Goal: Information Seeking & Learning: Find specific fact

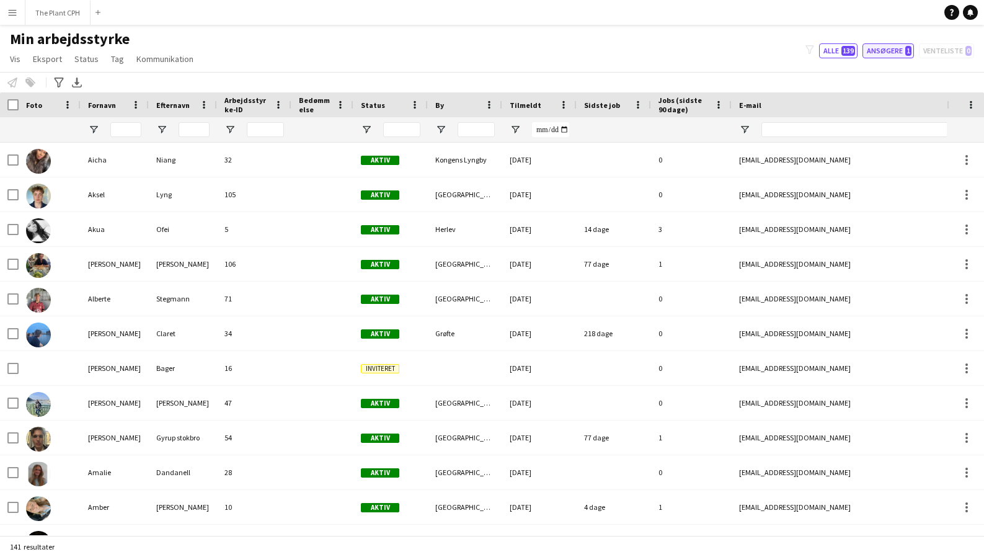
click at [896, 48] on button "Ansøgere 1" at bounding box center [888, 50] width 51 height 15
type input "**********"
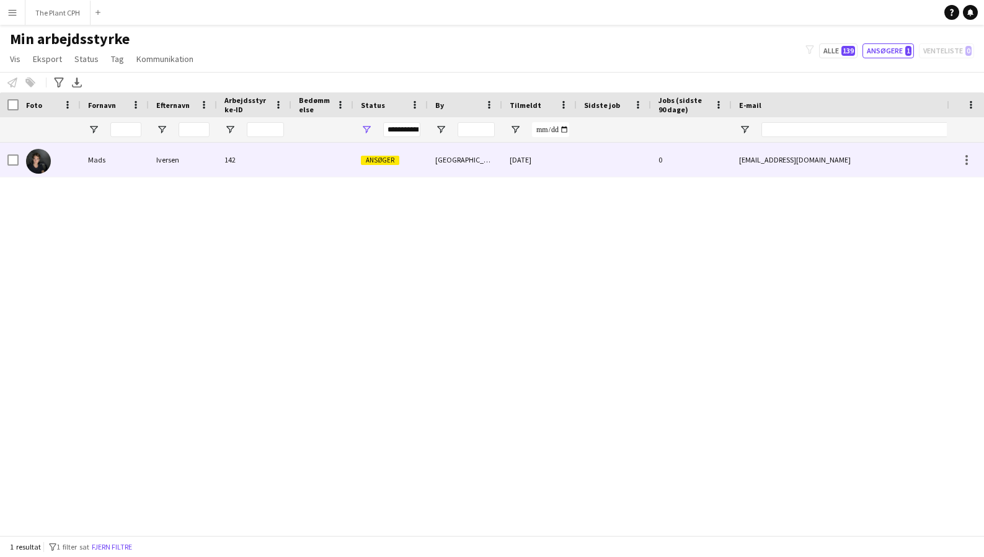
click at [40, 161] on img at bounding box center [38, 161] width 25 height 25
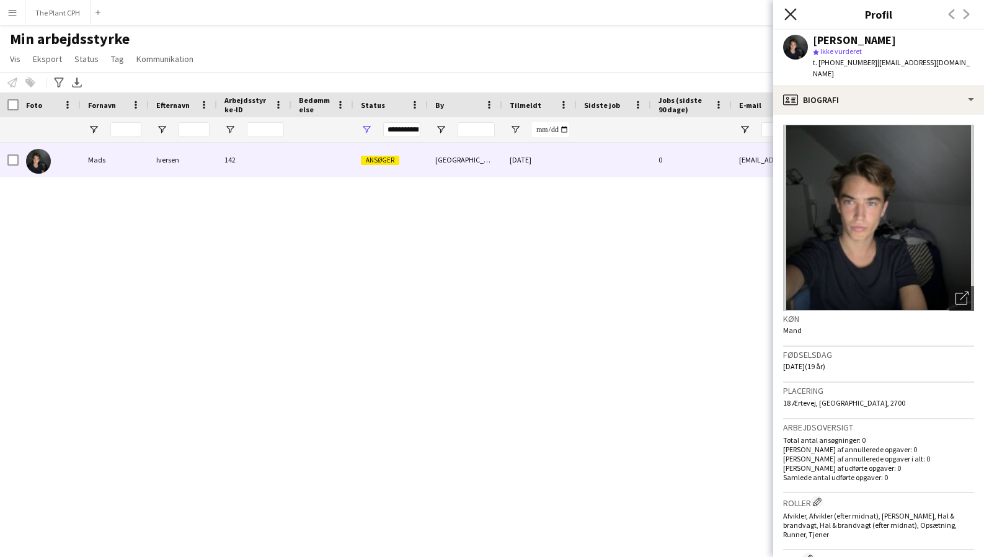
click at [787, 12] on icon "Luk pop-in" at bounding box center [791, 14] width 12 height 12
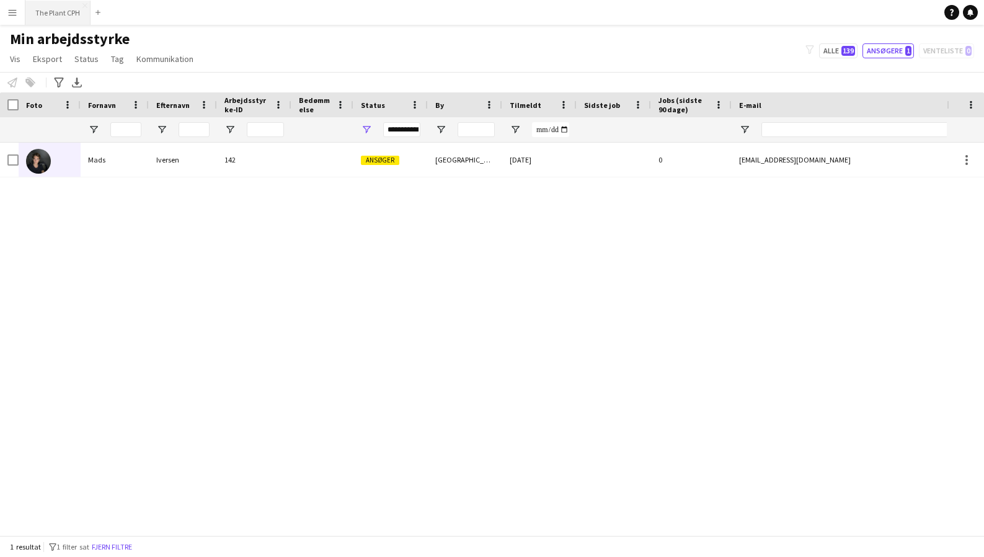
click at [66, 14] on button "The Plant CPH Luk" at bounding box center [57, 13] width 65 height 24
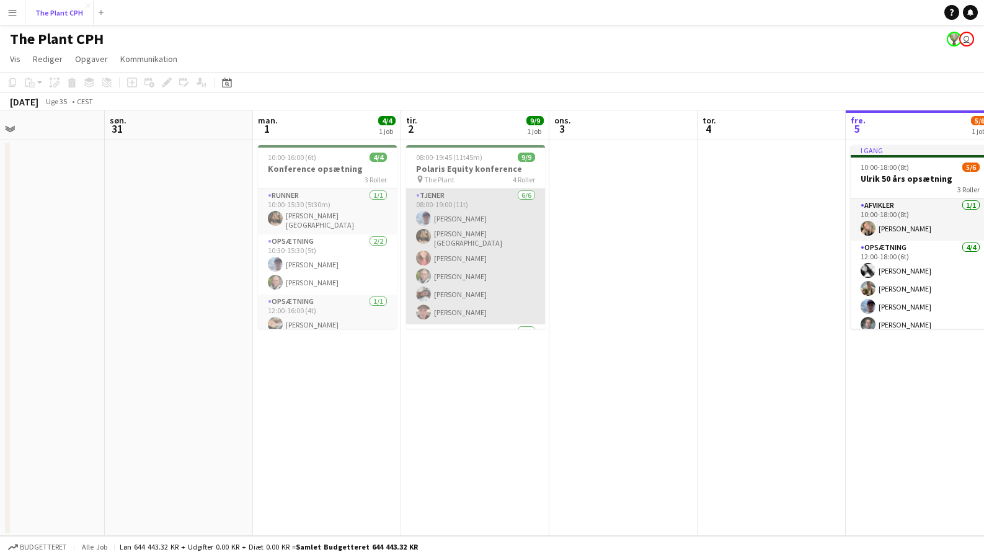
scroll to position [118, 0]
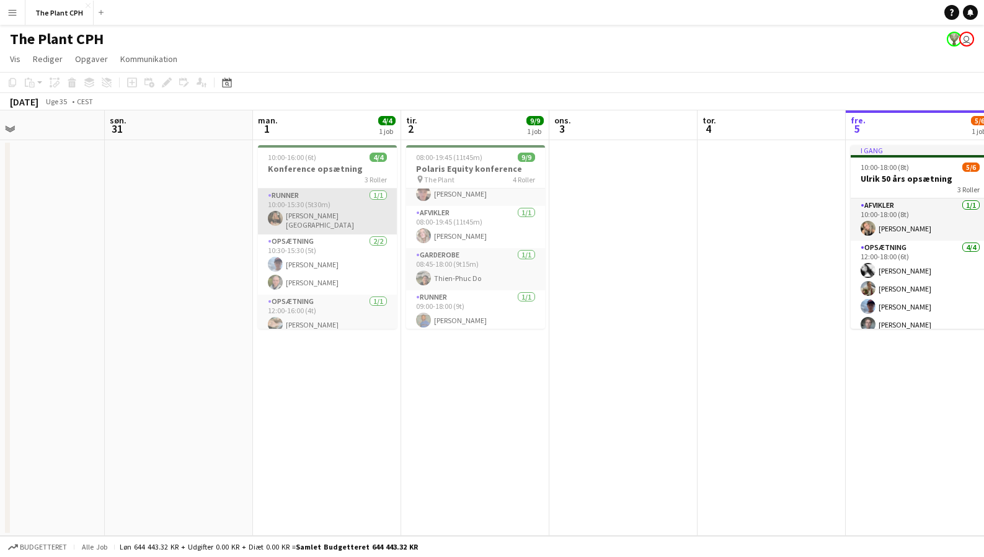
click at [336, 210] on app-card-role "Runner [DATE] 10:00-15:30 (5t30m) [PERSON_NAME][GEOGRAPHIC_DATA]" at bounding box center [327, 212] width 139 height 46
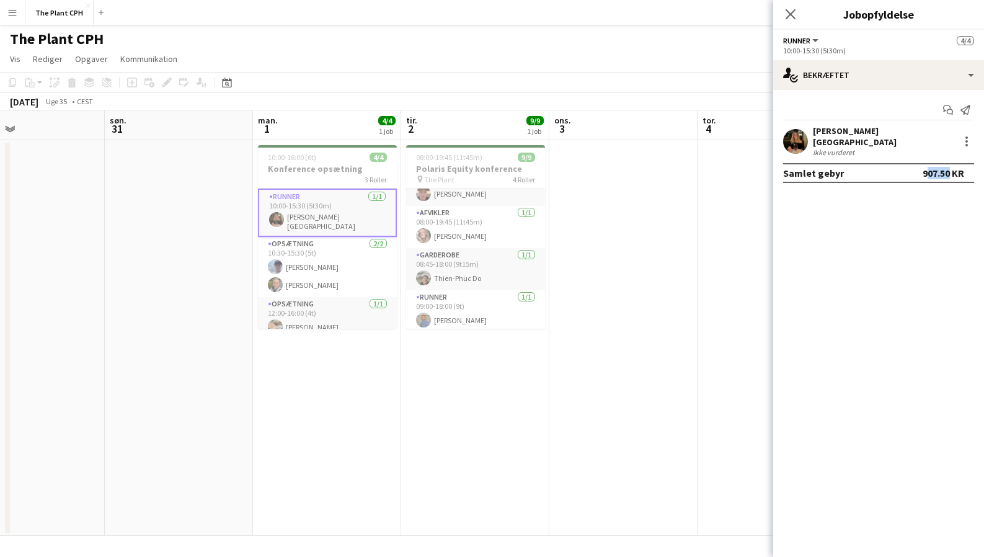
drag, startPoint x: 922, startPoint y: 166, endPoint x: 943, endPoint y: 167, distance: 21.1
click at [943, 167] on div "907.50 KR" at bounding box center [944, 173] width 42 height 12
copy div "907.5"
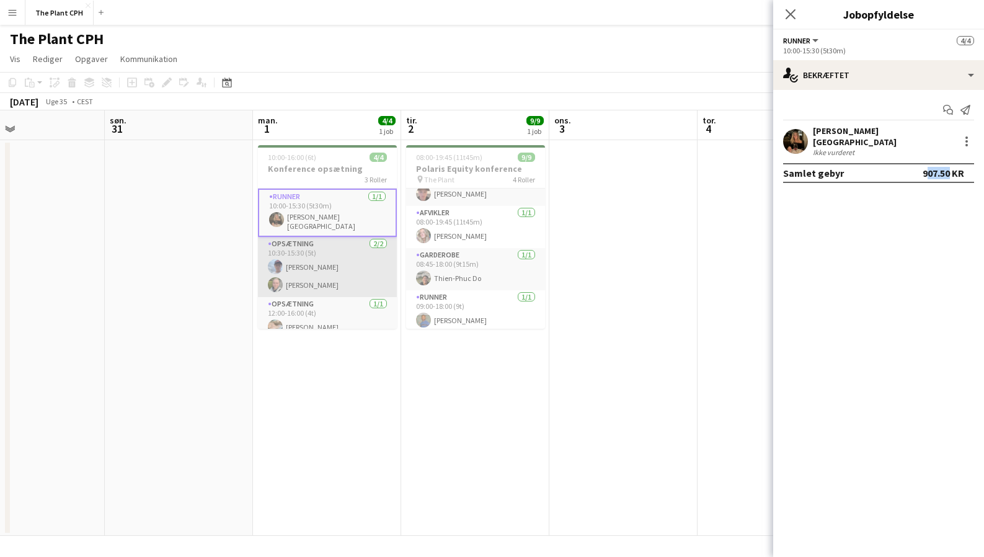
click at [301, 269] on app-card-role "Opsætning [DATE] 10:30-15:30 (5t) [PERSON_NAME] [PERSON_NAME]" at bounding box center [327, 267] width 139 height 60
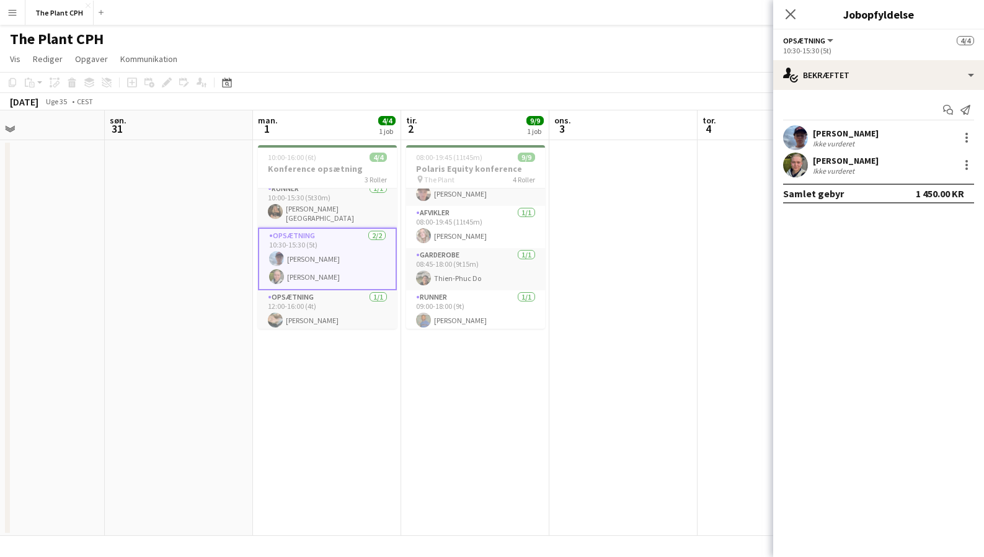
scroll to position [0, 0]
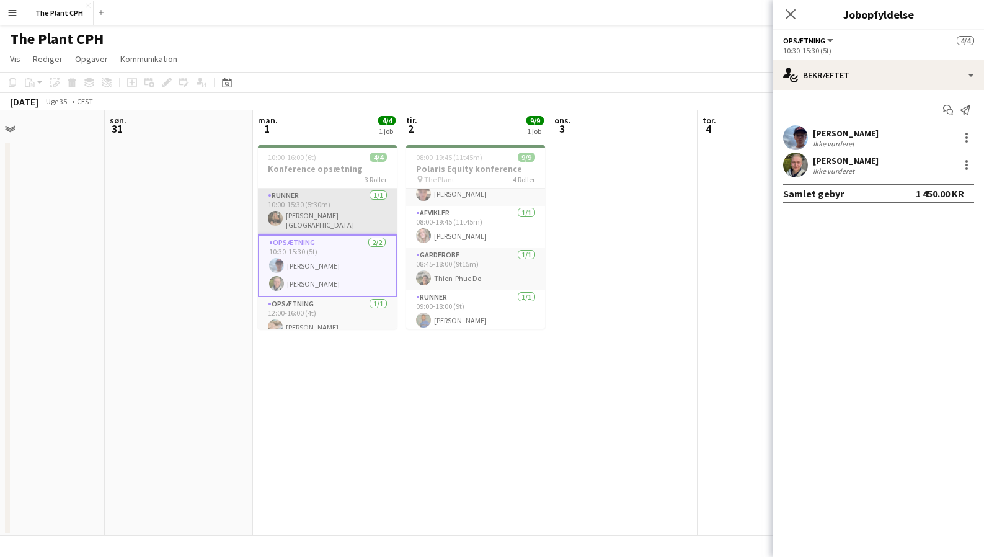
click at [313, 213] on app-card-role "Runner [DATE] 10:00-15:30 (5t30m) [PERSON_NAME][GEOGRAPHIC_DATA]" at bounding box center [327, 212] width 139 height 46
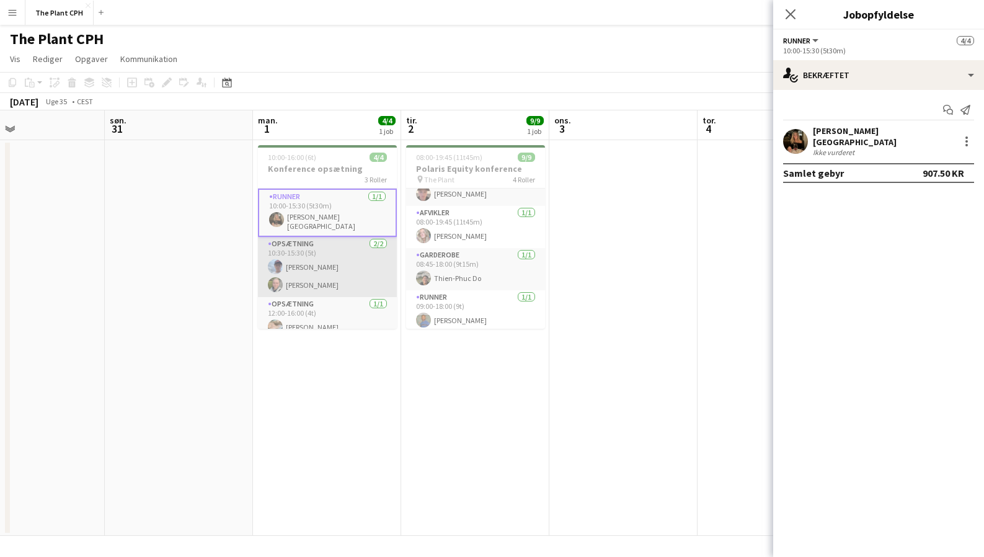
click at [327, 269] on app-card-role "Opsætning [DATE] 10:30-15:30 (5t) [PERSON_NAME] [PERSON_NAME]" at bounding box center [327, 267] width 139 height 60
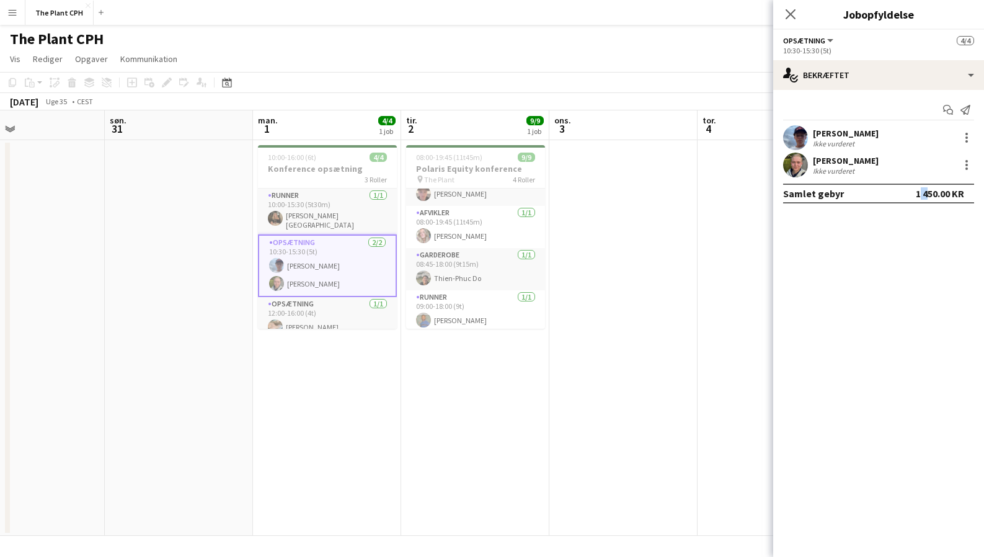
drag, startPoint x: 915, startPoint y: 195, endPoint x: 923, endPoint y: 195, distance: 8.1
click at [923, 195] on div "1 450.00 KR" at bounding box center [940, 193] width 48 height 12
click at [902, 228] on mat-expansion-panel "check Bekræftet Start chat Send notifikation [PERSON_NAME] Ikke vurderet [PERSO…" at bounding box center [878, 323] width 211 height 467
click at [318, 318] on app-card-role "Opsætning [DATE] 12:00-16:00 (4t) [PERSON_NAME]" at bounding box center [327, 318] width 139 height 42
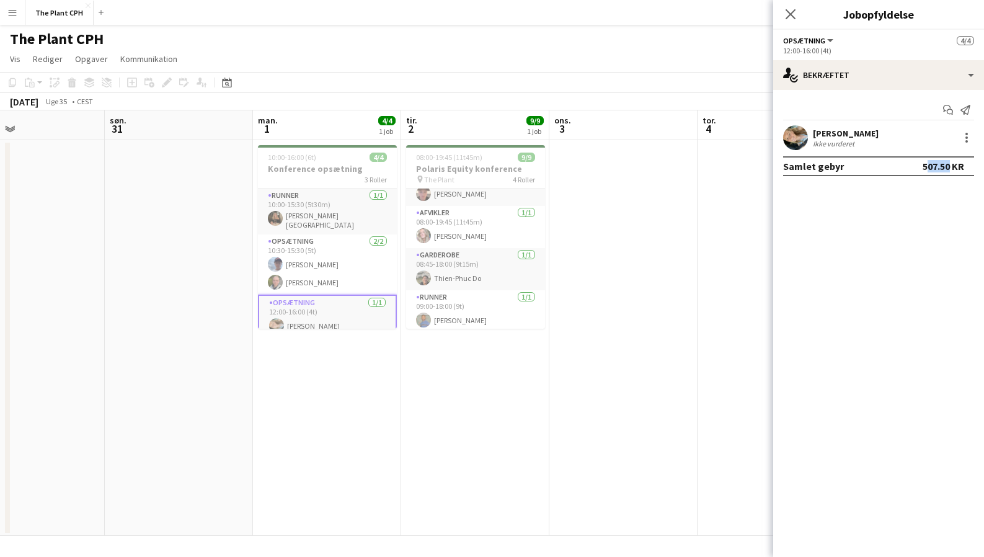
drag, startPoint x: 922, startPoint y: 167, endPoint x: 943, endPoint y: 165, distance: 21.2
click at [943, 165] on div "507.50 KR" at bounding box center [944, 166] width 42 height 12
copy div "507.5"
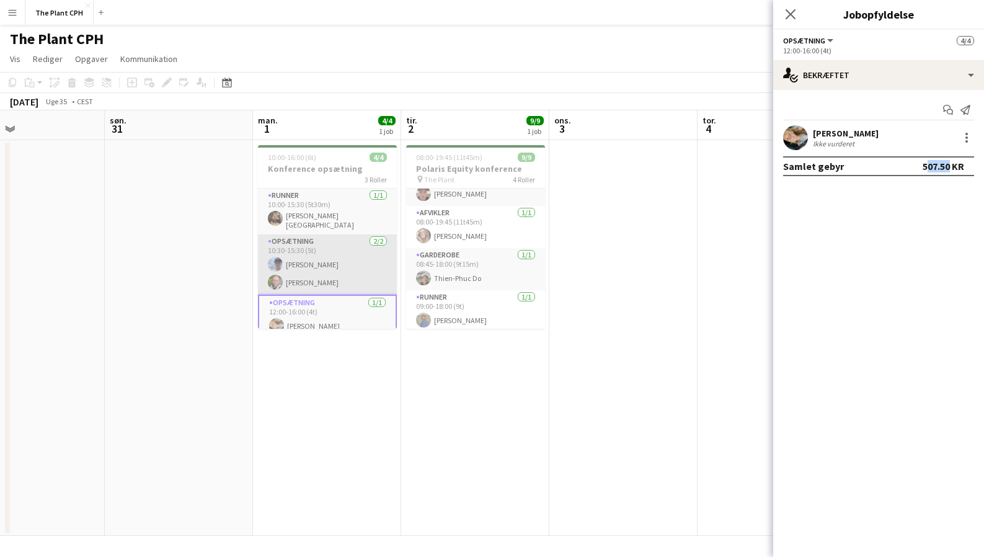
scroll to position [7, 0]
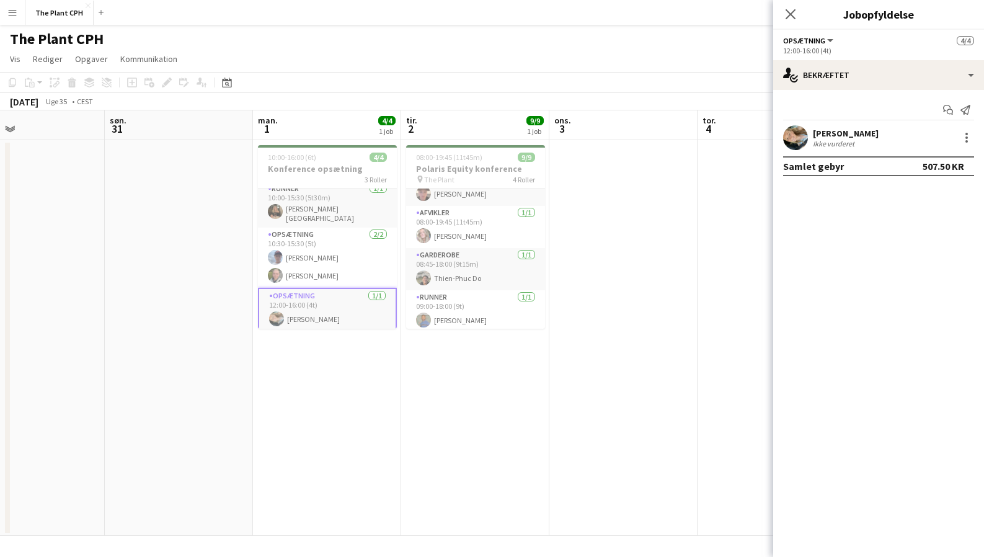
click at [589, 66] on app-page-menu "Vis Dagvisning udvidet Dagvisning kollapset Månedsvisning Datovælger Spring til…" at bounding box center [492, 60] width 984 height 24
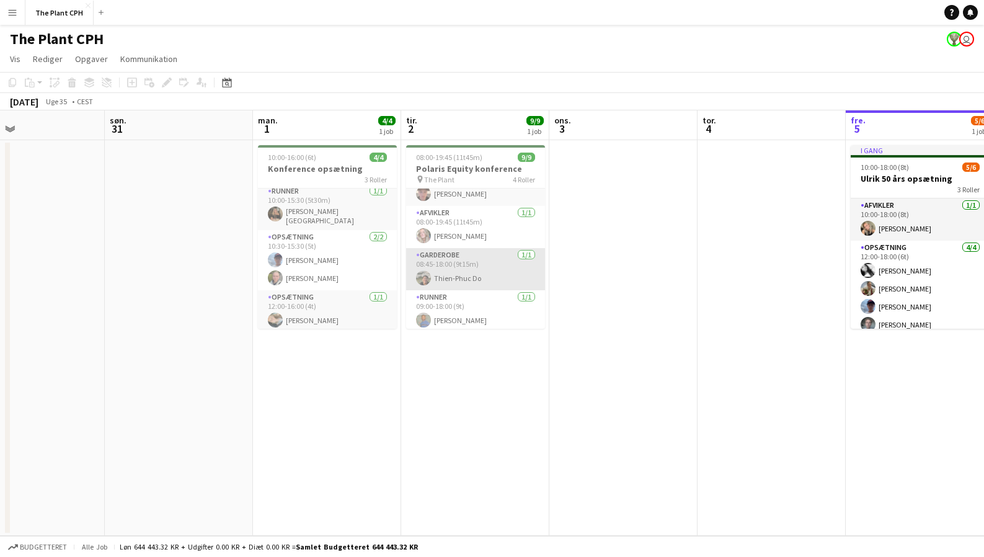
scroll to position [0, 0]
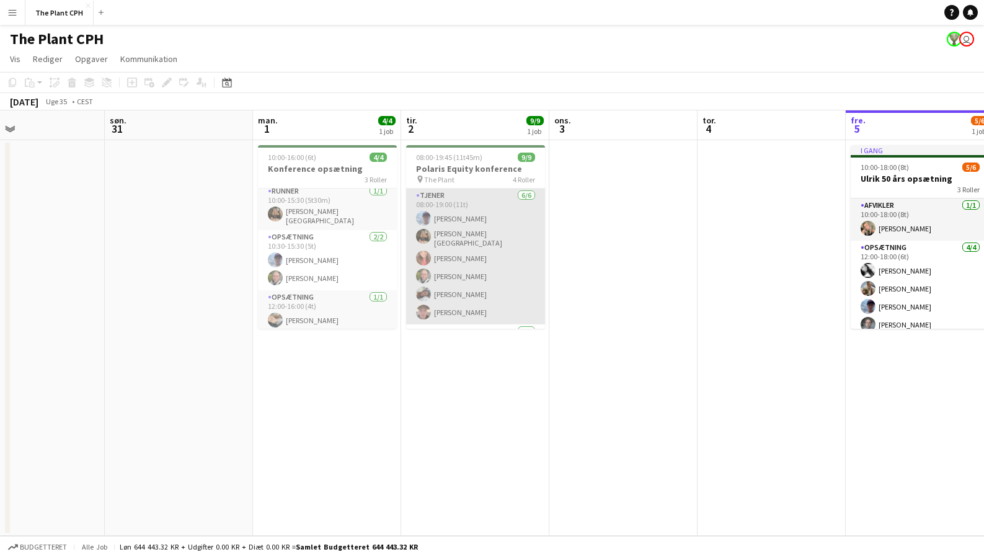
click at [475, 236] on app-card-role "Tjener [DATE] 08:00-19:00 (11t) [PERSON_NAME] [PERSON_NAME]-[PERSON_NAME] [PERS…" at bounding box center [475, 257] width 139 height 136
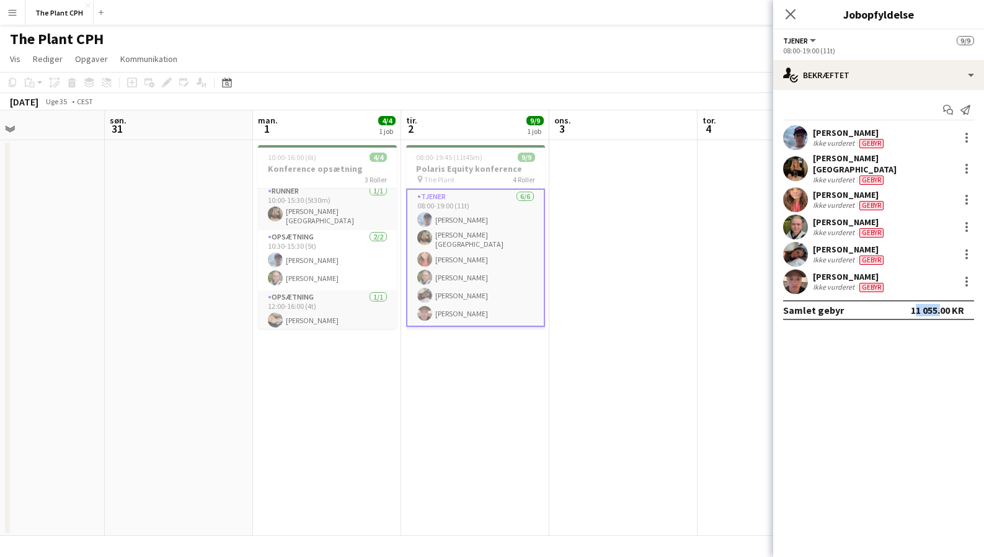
drag, startPoint x: 911, startPoint y: 302, endPoint x: 935, endPoint y: 301, distance: 24.2
click at [935, 304] on div "11 055.00 KR" at bounding box center [937, 310] width 53 height 12
copy div "11 055"
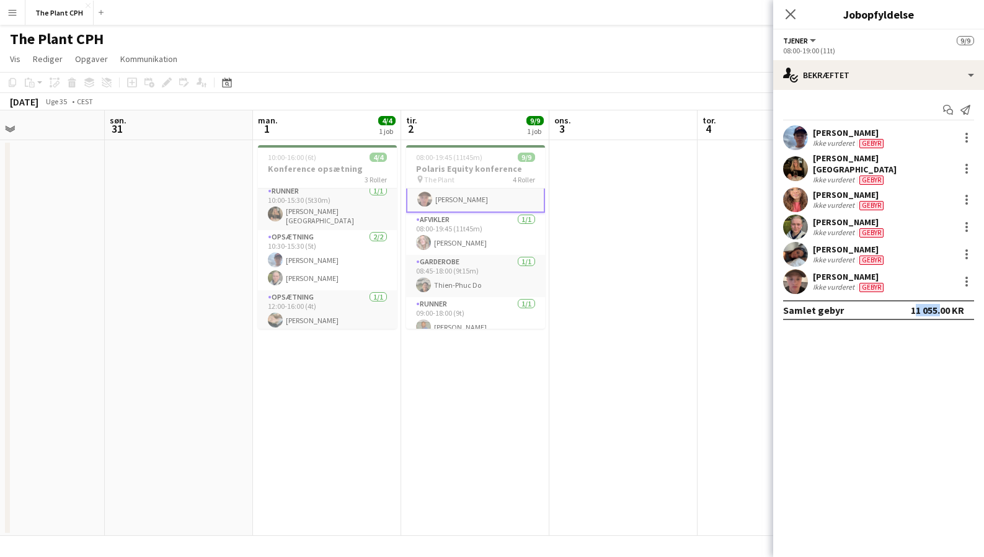
scroll to position [121, 0]
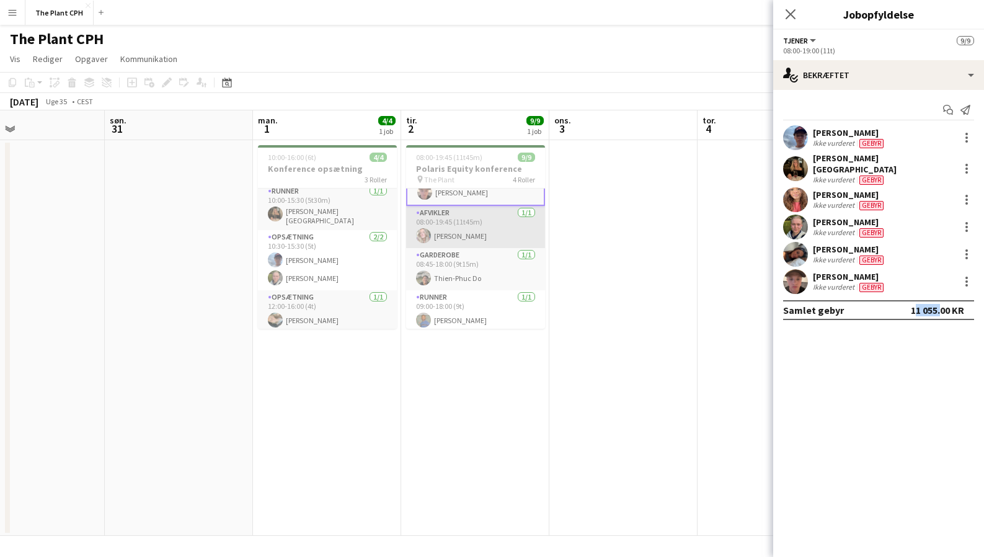
click at [484, 220] on app-card-role "Afvikler [DATE] 08:00-19:45 (11t45m) [PERSON_NAME]" at bounding box center [475, 227] width 139 height 42
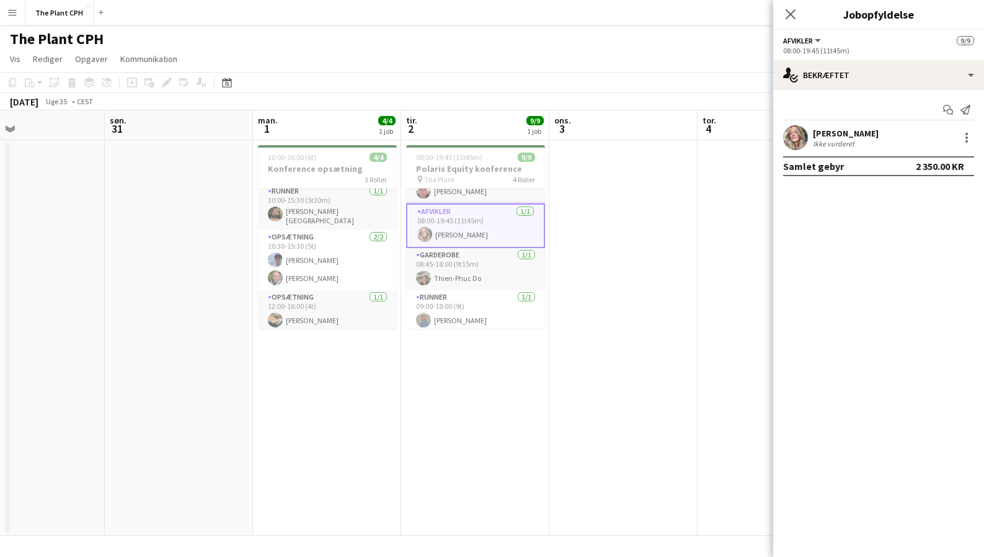
scroll to position [120, 0]
drag, startPoint x: 915, startPoint y: 167, endPoint x: 917, endPoint y: 198, distance: 31.1
click at [925, 172] on div "Samlet gebyr 2 350.00 KR" at bounding box center [878, 166] width 191 height 20
click at [917, 200] on mat-expansion-panel "check Bekræftet Start chat Send notifikation [PERSON_NAME] Ikke vurderet Samlet…" at bounding box center [878, 323] width 211 height 467
click at [468, 274] on app-card-role "Garderobe [DATE] 08:45-18:00 (9t15m) Thien-Phuc Do" at bounding box center [475, 270] width 139 height 42
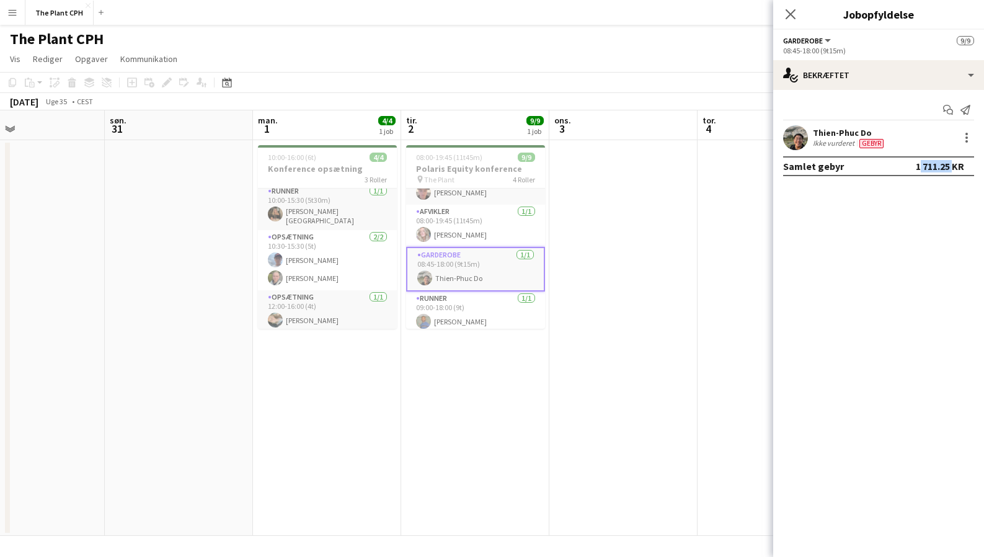
drag, startPoint x: 915, startPoint y: 167, endPoint x: 950, endPoint y: 166, distance: 35.4
click at [950, 166] on div "1 711.25 KR" at bounding box center [940, 166] width 48 height 12
copy div "1 711.25"
click at [458, 318] on app-card-role "Runner [DATE] 09:00-18:00 (9t) [PERSON_NAME]" at bounding box center [475, 313] width 139 height 42
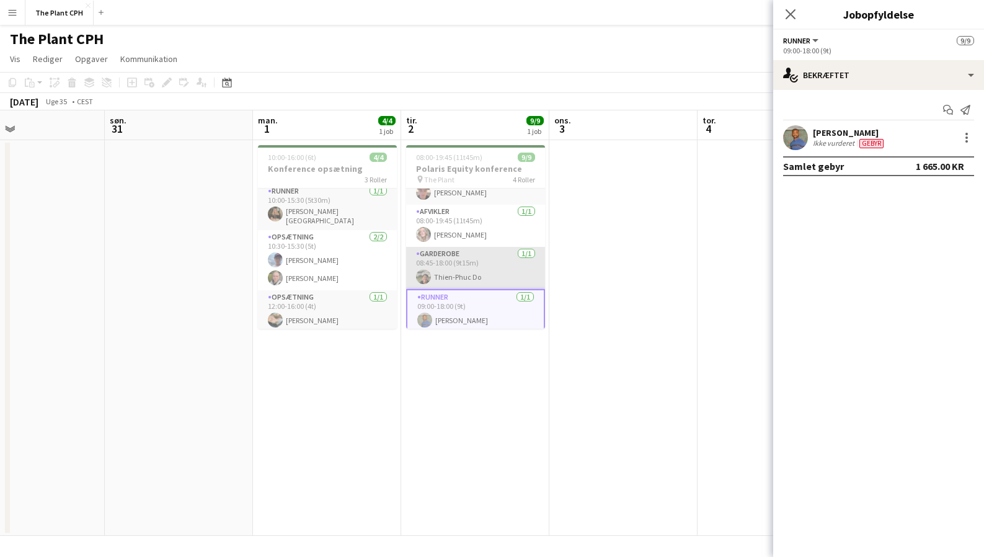
scroll to position [121, 0]
click at [788, 12] on icon at bounding box center [791, 14] width 12 height 12
